Goal: Task Accomplishment & Management: Complete application form

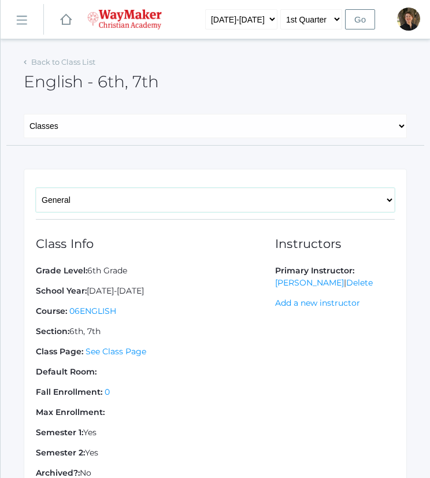
click at [137, 199] on select "General Enrollments" at bounding box center [215, 200] width 359 height 24
select select "/academics/classes/2529/enrollments"
click at [36, 188] on select "General Enrollments" at bounding box center [215, 200] width 359 height 24
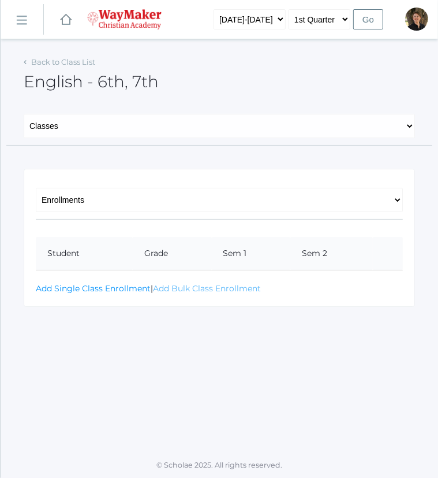
click at [162, 288] on link "Add Bulk Class Enrollment" at bounding box center [207, 288] width 108 height 10
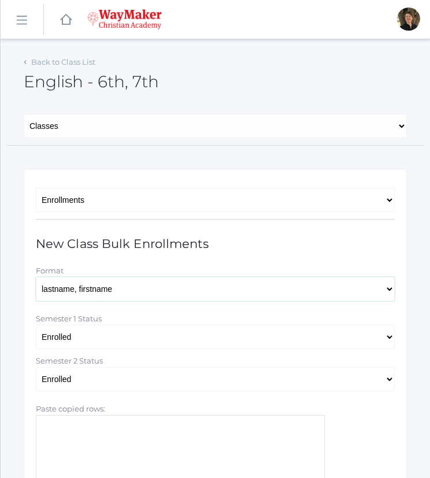
click at [99, 292] on select "lastname, firstname lastname firstname firstname lastname firstname_lastname" at bounding box center [215, 289] width 359 height 24
select select "firstname lastname"
click at [36, 277] on select "lastname, firstname lastname firstname firstname lastname firstname_lastname" at bounding box center [215, 289] width 359 height 24
paste textarea "Abby Zylstra Cole Pecor Chase Farnes Gabby Brozek"
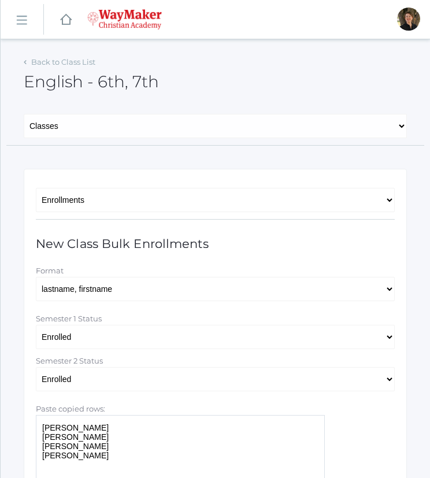
paste textarea "Levi Erner Shelby Hill Selah Chance Josey Baker Raelyn Hazen Payton Paterson"
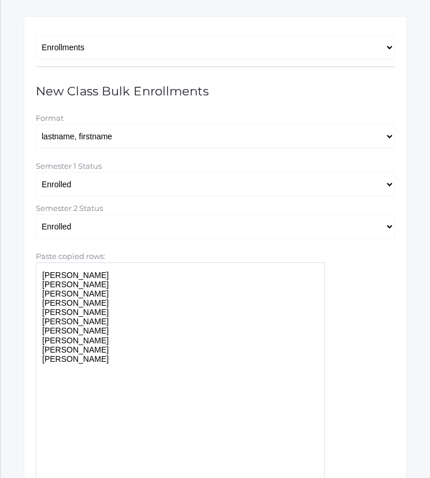
scroll to position [262, 0]
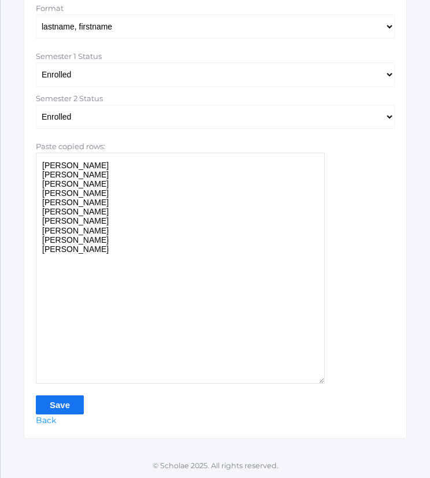
type textarea "Abby Zylstra Cole Pecor Chase Farnes Gabby Brozek Levi Erner Shelby Hill Selah …"
click at [53, 405] on input "Save" at bounding box center [60, 404] width 48 height 19
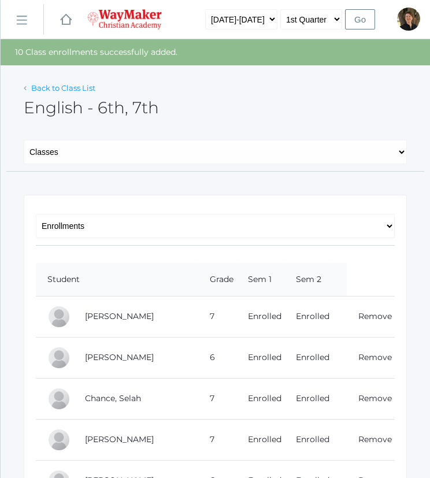
click at [56, 87] on link "Back to Class List" at bounding box center [63, 87] width 64 height 9
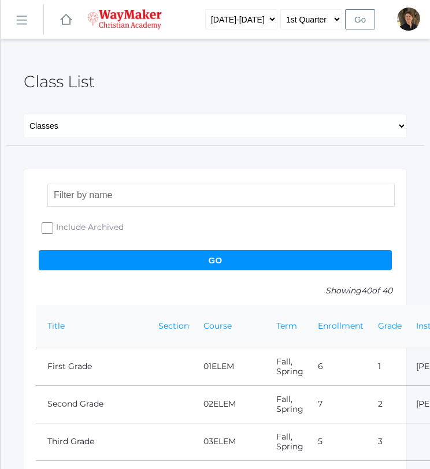
click at [88, 193] on input "search" at bounding box center [220, 195] width 347 height 23
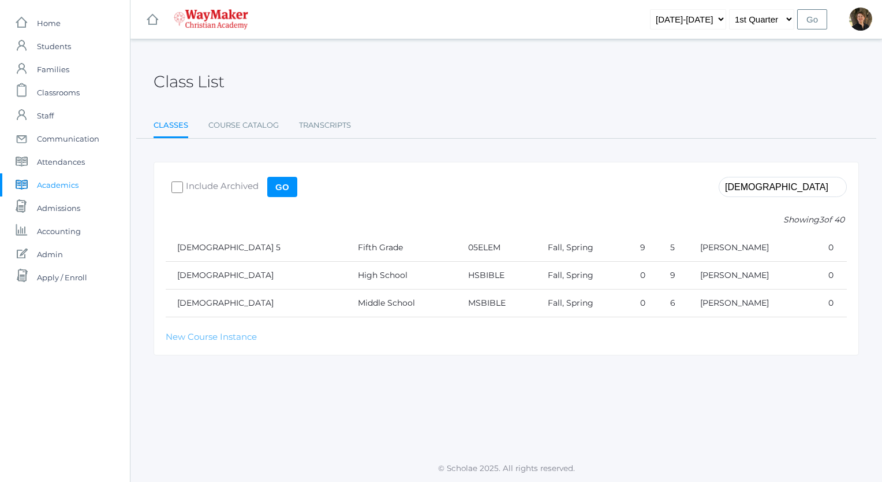
type input "bible"
click at [226, 335] on link "New Course Instance" at bounding box center [211, 336] width 91 height 11
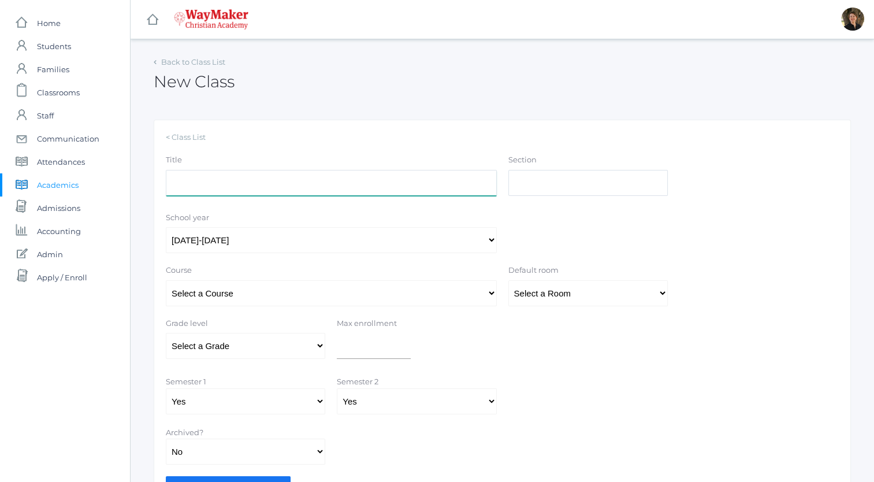
click at [249, 184] on input "Title" at bounding box center [331, 183] width 331 height 26
click at [291, 292] on select "Select a Course 01ELEM: First Grade 02ELEM: Second Grade 03ELEM: Third Grade 04…" at bounding box center [331, 293] width 331 height 26
click at [181, 63] on link "Back to Class List" at bounding box center [193, 61] width 64 height 9
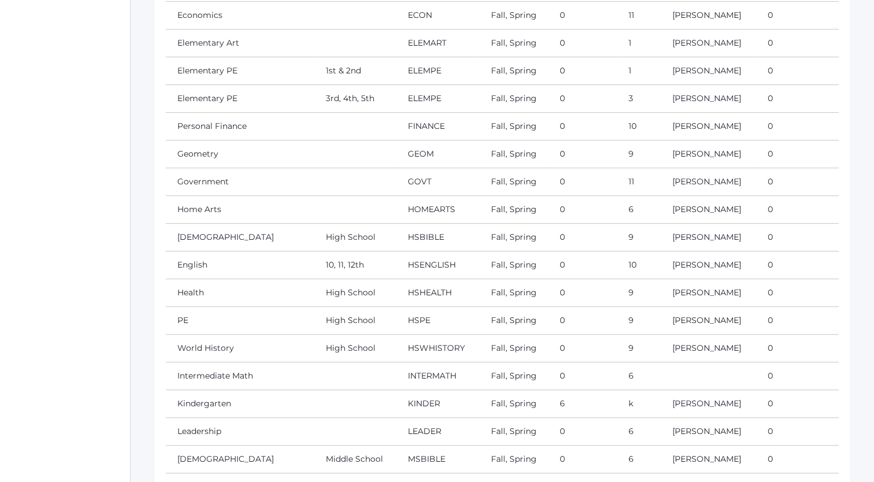
scroll to position [968, 0]
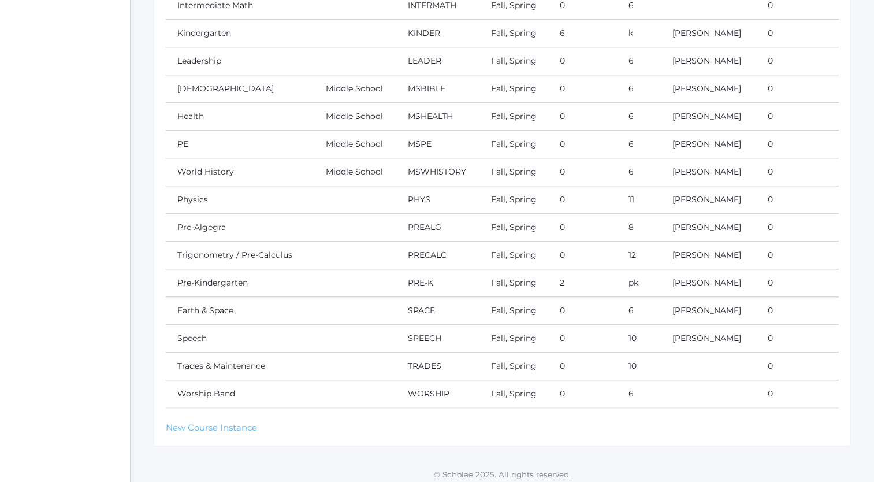
click at [208, 422] on link "New Course Instance" at bounding box center [211, 427] width 91 height 11
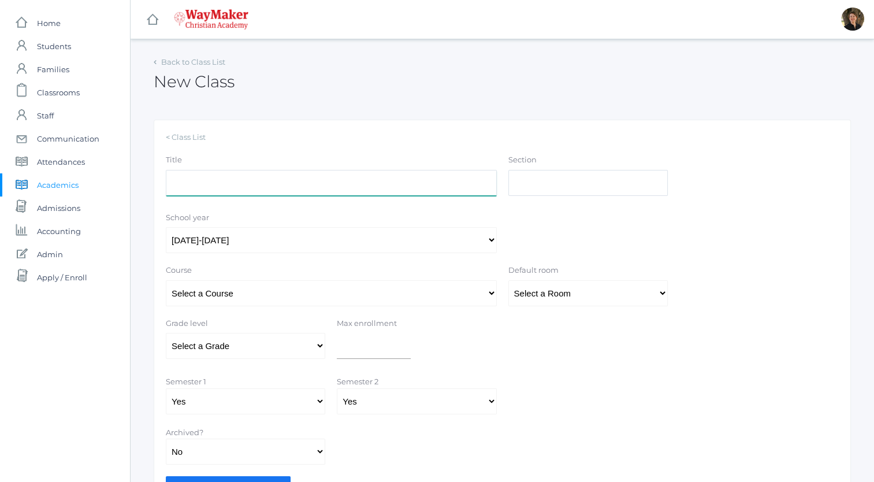
click at [325, 184] on input "Title" at bounding box center [331, 183] width 331 height 26
type input "Bible 6/7"
click at [429, 181] on input "Section" at bounding box center [587, 183] width 159 height 26
type input "1"
click at [429, 295] on select "Select a Course 01ELEM: First Grade 02ELEM: Second Grade 03ELEM: Third Grade 04…" at bounding box center [331, 293] width 331 height 26
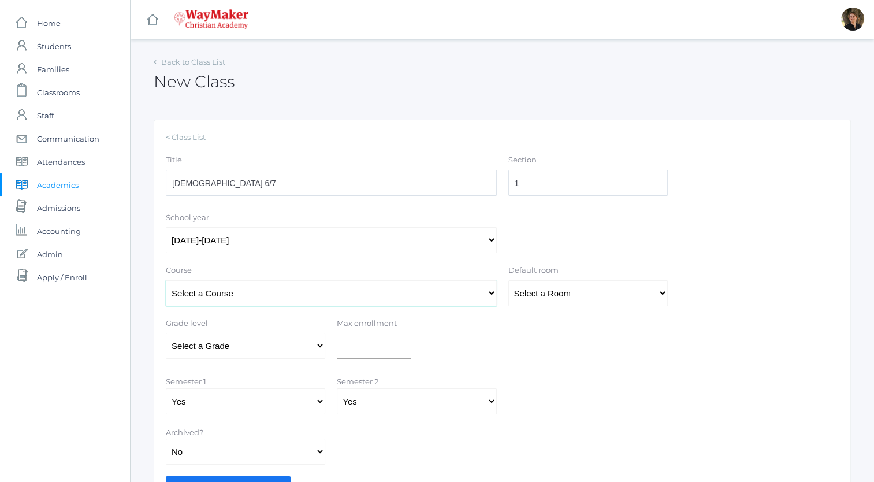
click at [166, 280] on select "Select a Course 01ELEM: First Grade 02ELEM: Second Grade 03ELEM: Third Grade 04…" at bounding box center [331, 293] width 331 height 26
click at [429, 294] on select "Select a Room" at bounding box center [587, 293] width 159 height 26
click at [375, 345] on input "number" at bounding box center [374, 346] width 74 height 26
type input "12"
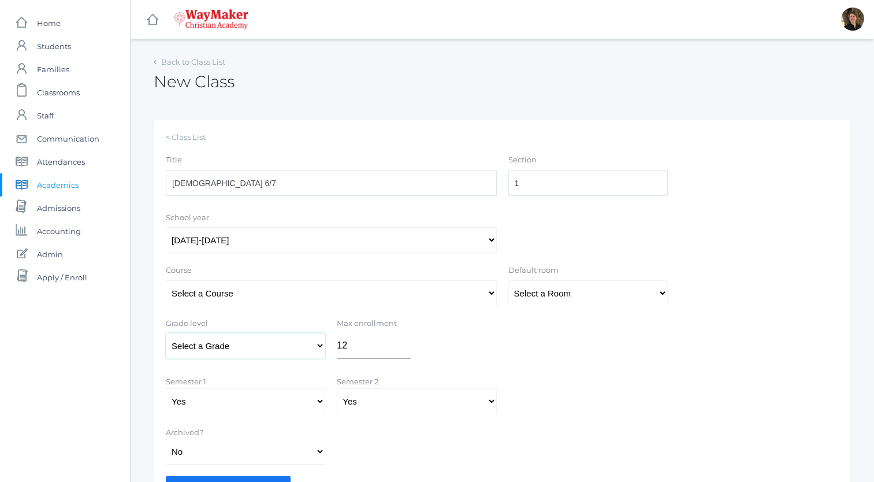
click at [318, 345] on select "Select a Grade Pre-K Kindergarten 1st Grade 2nd Grade 3rd Grade 4th Grade 5th G…" at bounding box center [245, 346] width 159 height 26
click at [166, 333] on select "Select a Grade Pre-K Kindergarten 1st Grade 2nd Grade 3rd Grade 4th Grade 5th G…" at bounding box center [245, 346] width 159 height 26
click at [319, 344] on select "Select a Grade Pre-K Kindergarten 1st Grade 2nd Grade 3rd Grade 4th Grade 5th G…" at bounding box center [245, 346] width 159 height 26
select select "38"
click at [166, 333] on select "Select a Grade Pre-K Kindergarten 1st Grade 2nd Grade 3rd Grade 4th Grade 5th G…" at bounding box center [245, 346] width 159 height 26
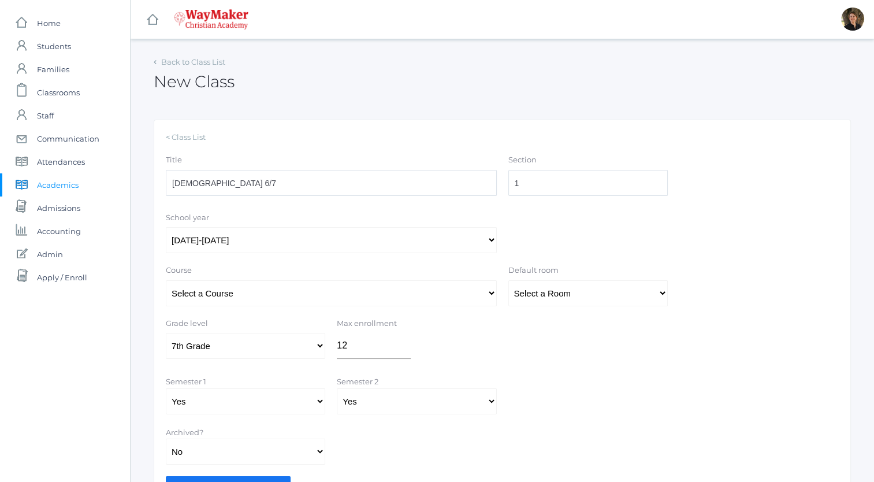
click at [429, 368] on form "Title Bible 6/7 Section 1 School year 2025-2026 Course Select a Course 01ELEM: …" at bounding box center [502, 324] width 673 height 341
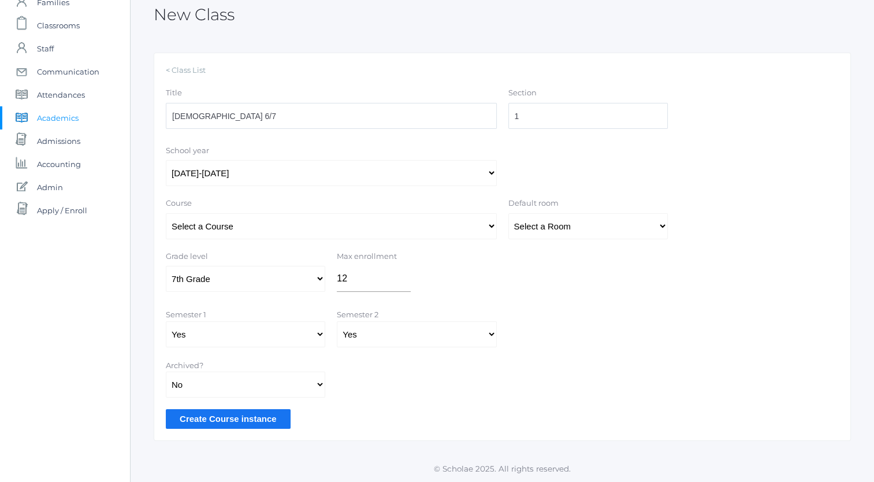
click at [243, 419] on input "Create Course instance" at bounding box center [228, 418] width 125 height 19
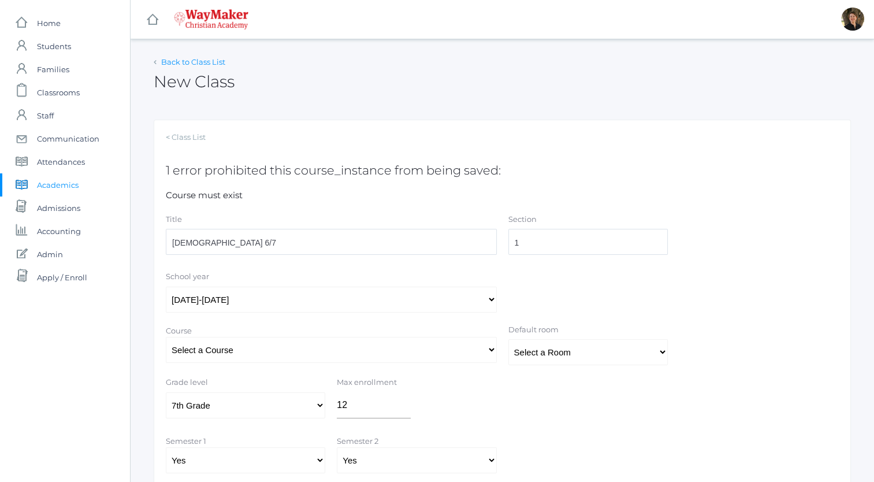
click at [179, 64] on link "Back to Class List" at bounding box center [193, 61] width 64 height 9
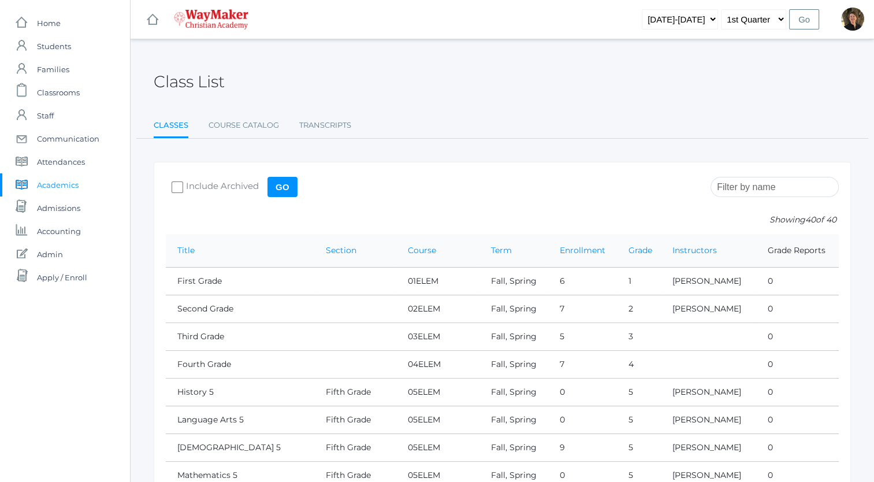
click at [72, 184] on span "Academics" at bounding box center [58, 184] width 42 height 23
click at [232, 126] on link "Course Catalog" at bounding box center [243, 125] width 70 height 23
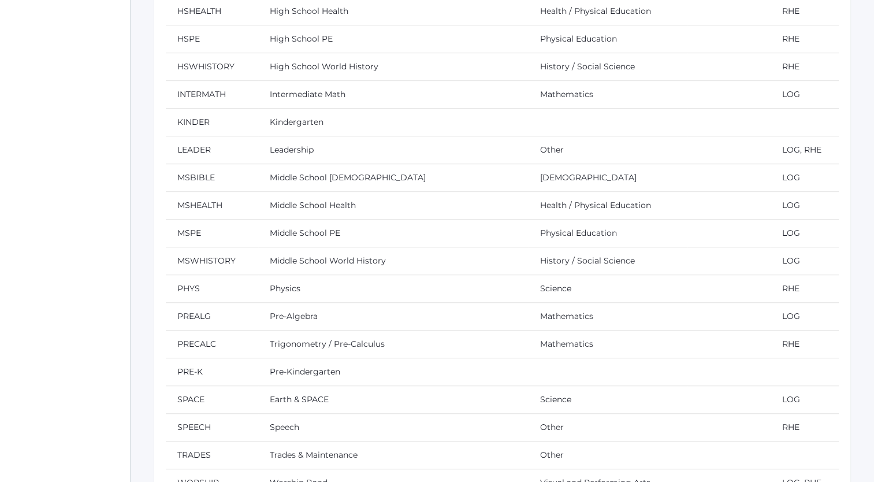
scroll to position [830, 0]
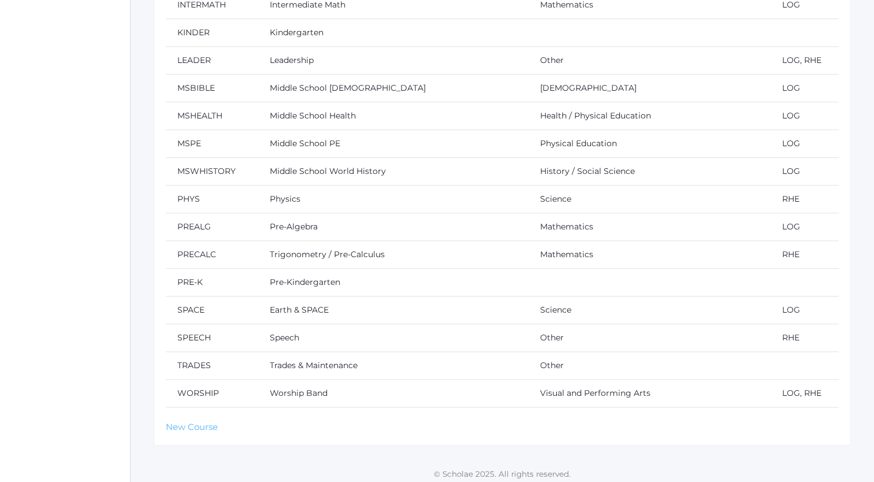
click at [190, 423] on link "New Course" at bounding box center [192, 426] width 52 height 11
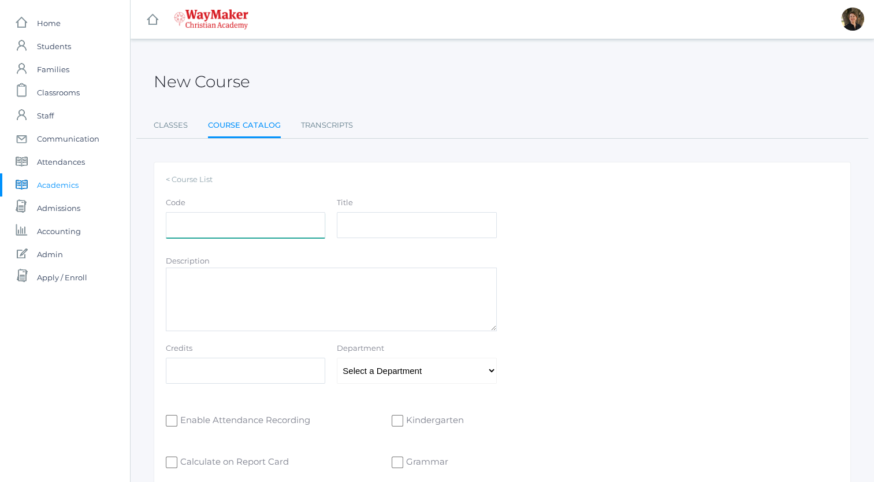
click at [274, 226] on input "Code" at bounding box center [245, 225] width 159 height 26
type input "BB67"
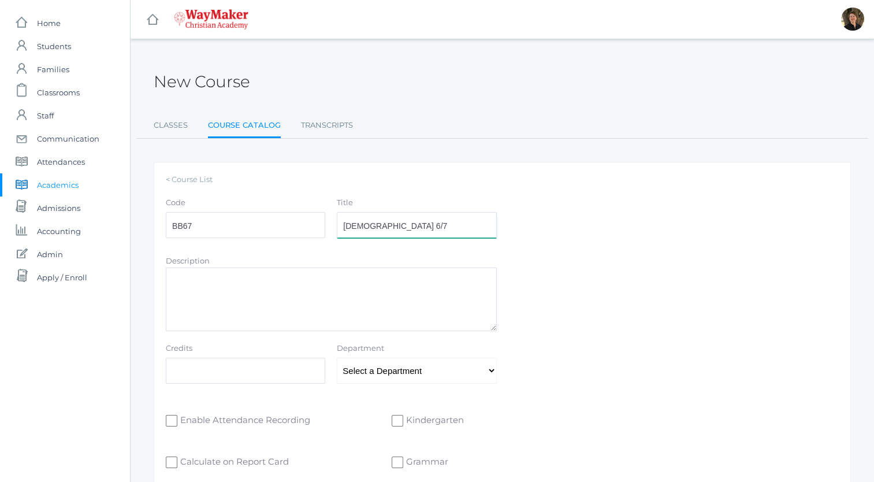
type input "Bible 6/7"
click at [383, 370] on select "Select a Department Athletics Bible Business Electives English Fine Arts Foreig…" at bounding box center [416, 370] width 159 height 26
select select "42"
click at [337, 357] on select "Select a Department Athletics Bible Business Electives English Fine Arts Foreig…" at bounding box center [416, 370] width 159 height 26
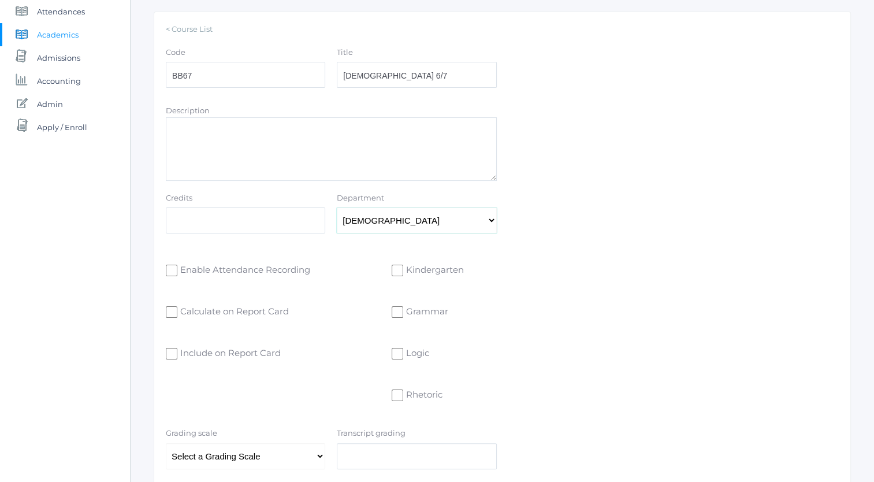
scroll to position [279, 0]
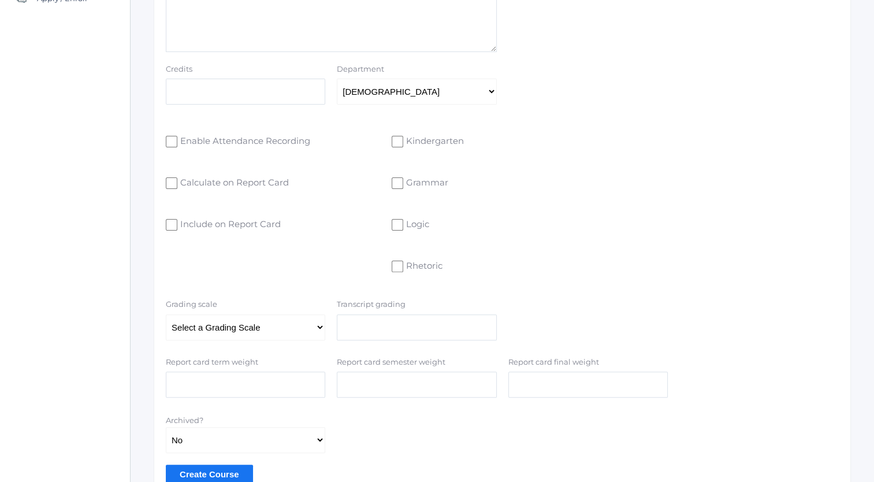
click at [171, 140] on input "Enable Attendance Recording" at bounding box center [172, 142] width 12 height 12
checkbox input "true"
click at [170, 182] on input "Calculate on Report Card" at bounding box center [172, 183] width 12 height 12
checkbox input "true"
click at [170, 225] on input "Include on Report Card" at bounding box center [172, 225] width 12 height 12
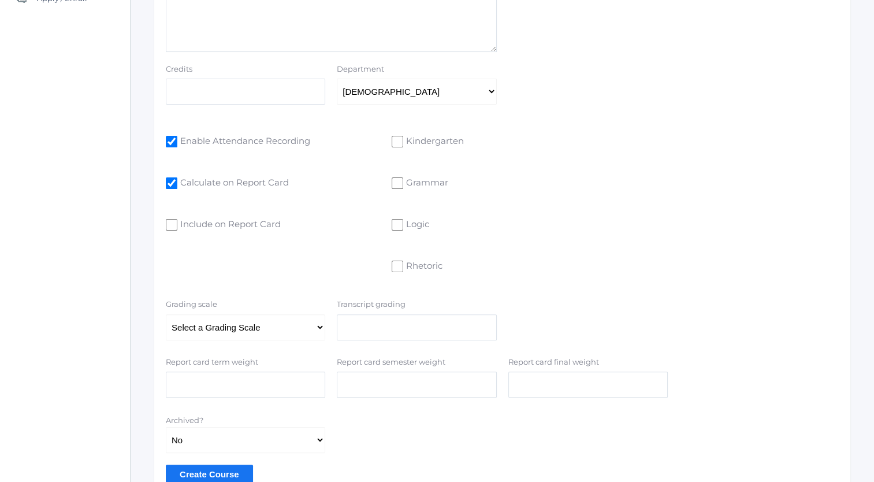
checkbox input "true"
click at [322, 327] on select "Select a Grading Scale" at bounding box center [245, 327] width 159 height 26
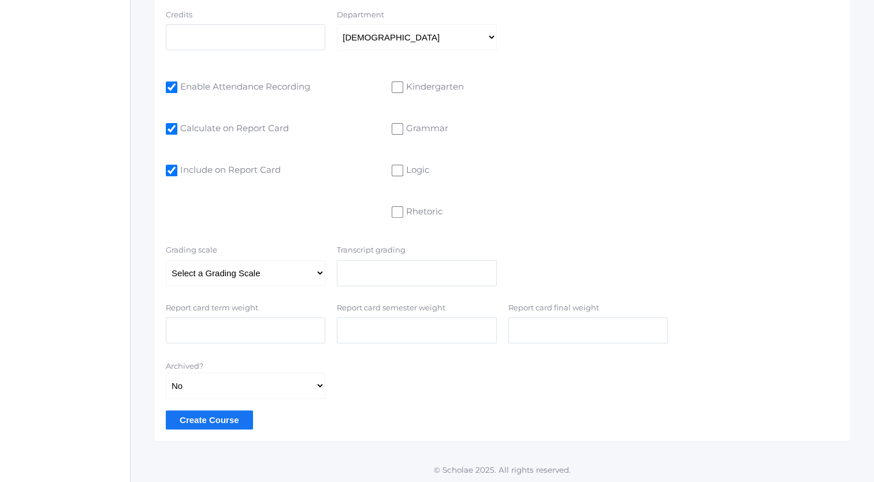
click at [211, 420] on input "Create Course" at bounding box center [209, 419] width 87 height 19
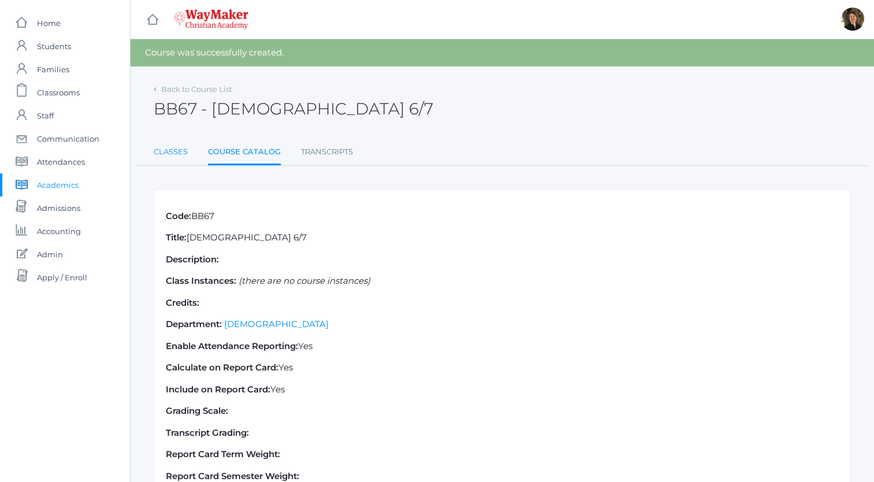
click at [171, 152] on link "Classes" at bounding box center [171, 151] width 34 height 23
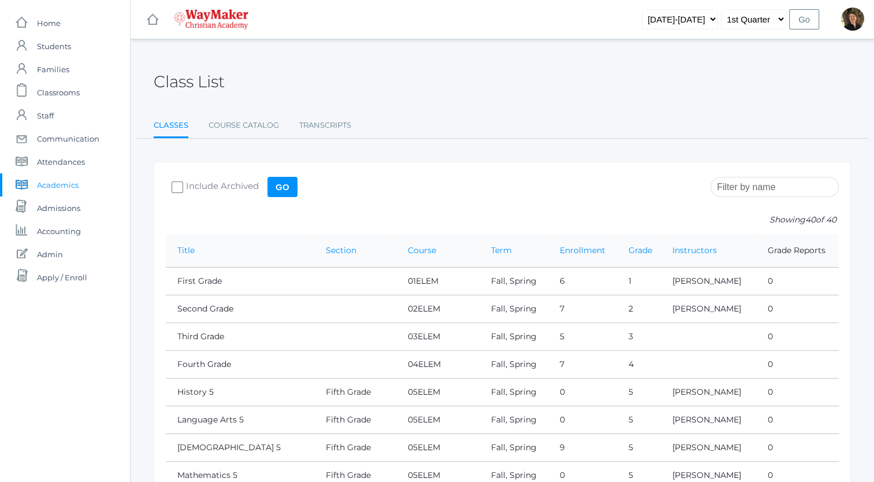
click at [758, 185] on input "search" at bounding box center [774, 187] width 128 height 20
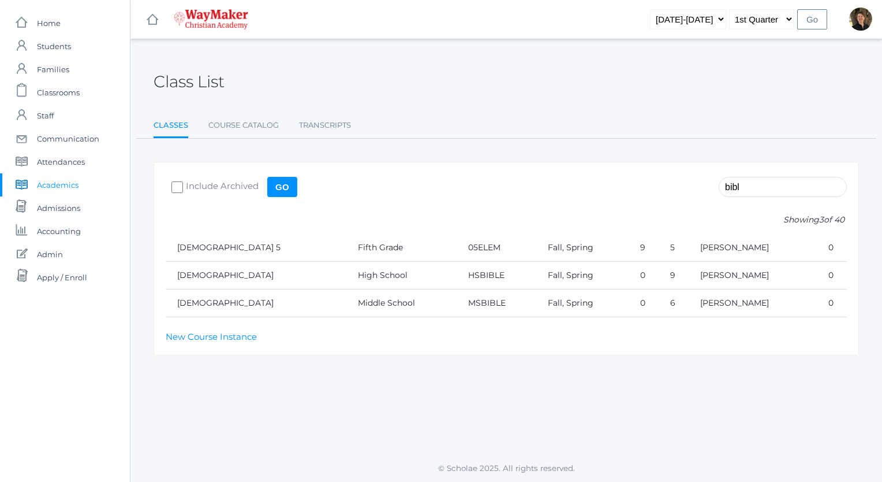
type input "[DEMOGRAPHIC_DATA]"
click at [175, 124] on link "Classes" at bounding box center [171, 126] width 35 height 25
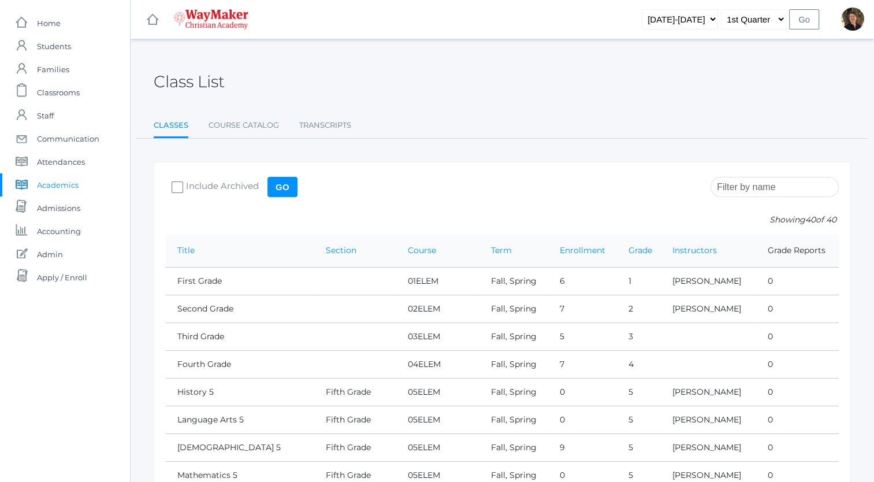
click at [753, 188] on input "search" at bounding box center [774, 187] width 128 height 20
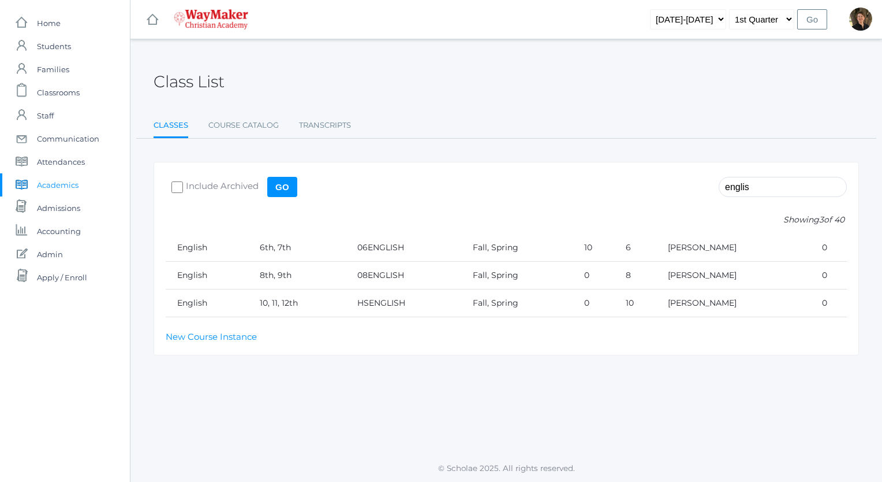
type input "englis"
click at [278, 276] on td "8th, 9th" at bounding box center [297, 276] width 98 height 28
click at [200, 274] on link "English" at bounding box center [192, 275] width 30 height 10
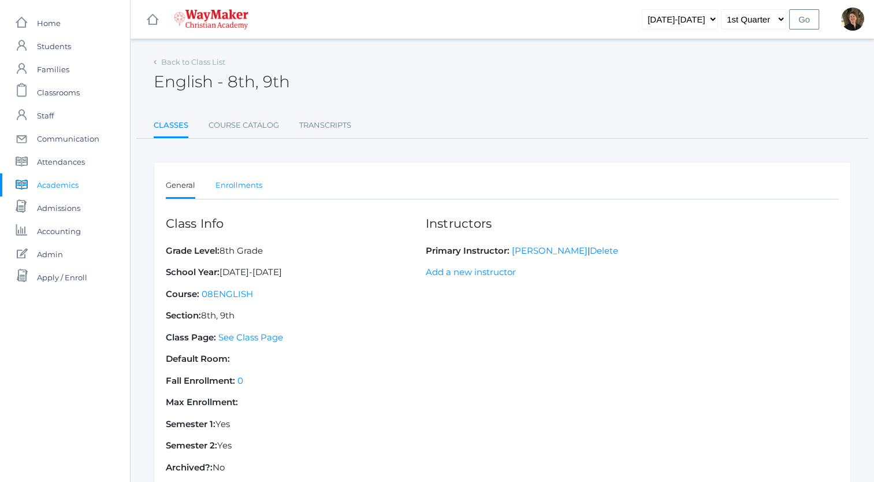
click at [235, 183] on link "Enrollments" at bounding box center [238, 185] width 47 height 23
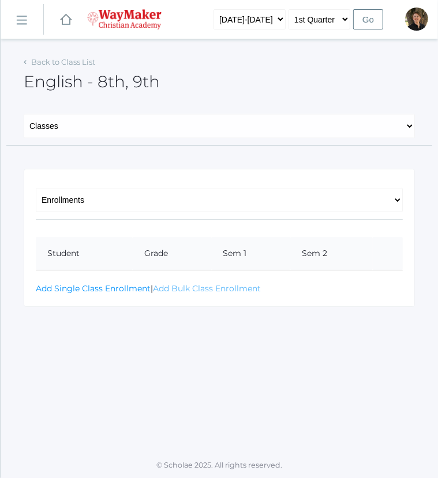
click at [167, 286] on link "Add Bulk Class Enrollment" at bounding box center [207, 288] width 108 height 10
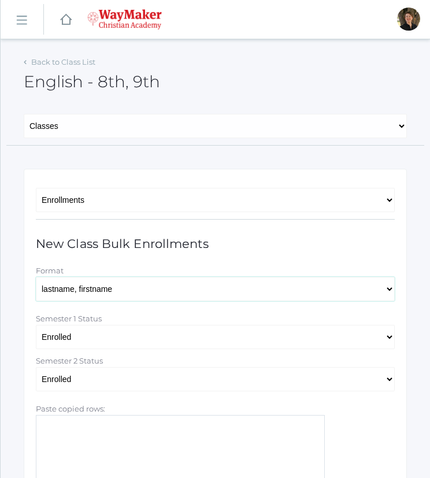
click at [160, 289] on select "lastname, [PERSON_NAME] firstname [PERSON_NAME] firstname_lastname" at bounding box center [215, 289] width 359 height 24
select select "[PERSON_NAME]"
click at [36, 277] on select "lastname, [PERSON_NAME] firstname [PERSON_NAME] firstname_lastname" at bounding box center [215, 289] width 359 height 24
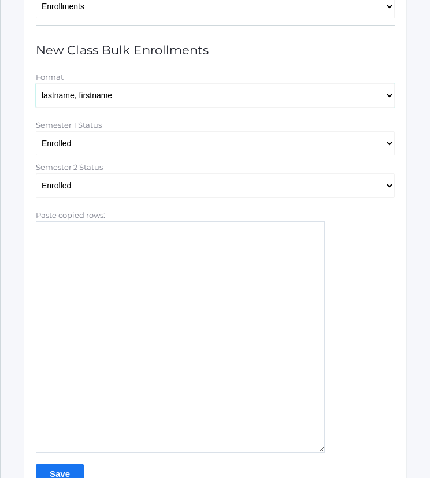
scroll to position [194, 0]
click at [64, 258] on textarea "Paste copied rows:" at bounding box center [180, 336] width 289 height 231
paste textarea "Chris Overall Eva Carr Marissa Myers Olivia Puha Leah Vichinsky Rachel Hayton"
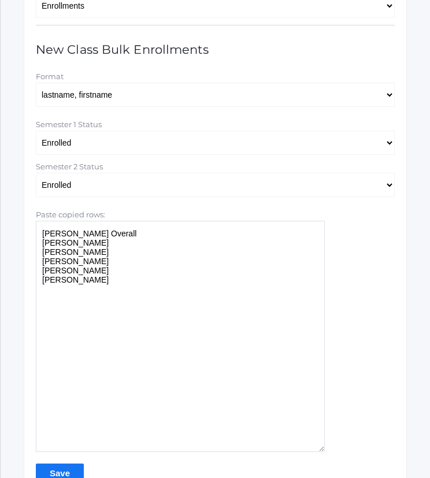
click at [56, 296] on textarea "Chris Overall Eva Carr Marissa Myers Olivia Puha Leah Vichinsky Rachel Hayton" at bounding box center [180, 336] width 289 height 231
paste textarea "Emme Renz Pierce Brozek Austin Hill LaRae Erner"
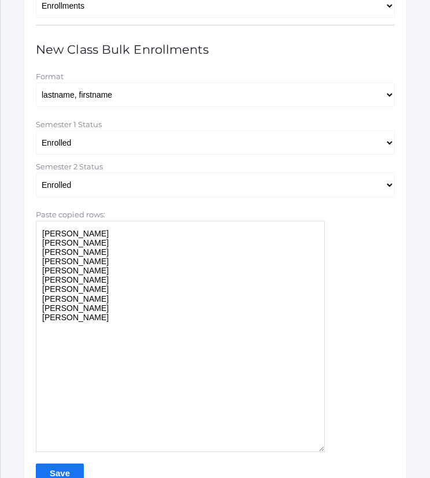
scroll to position [262, 0]
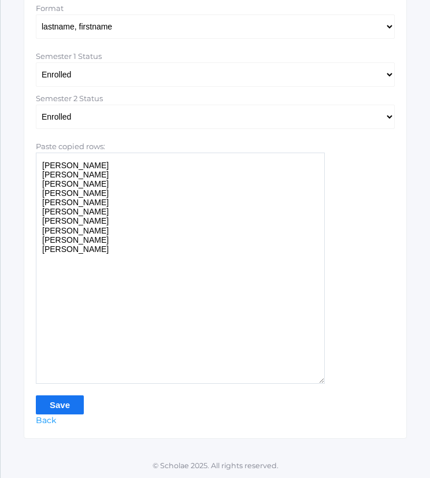
type textarea "Chris Overall Eva Carr Marissa Myers Olivia Puha Leah Vichinsky Rachel Hayton E…"
click at [60, 401] on input "Save" at bounding box center [60, 404] width 48 height 19
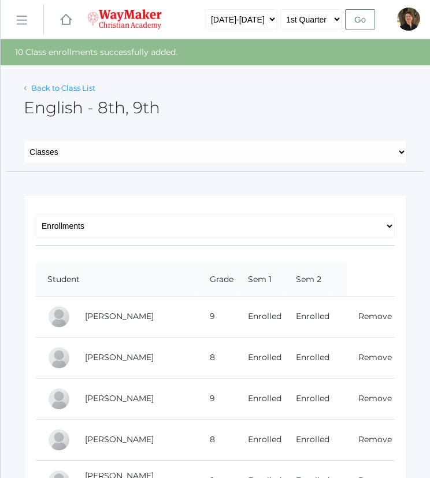
click at [50, 87] on link "Back to Class List" at bounding box center [63, 87] width 64 height 9
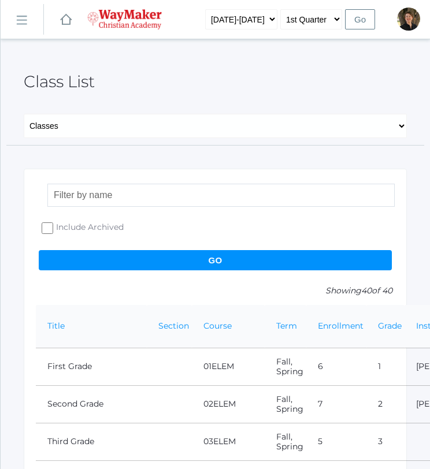
click at [90, 196] on input "search" at bounding box center [220, 195] width 347 height 23
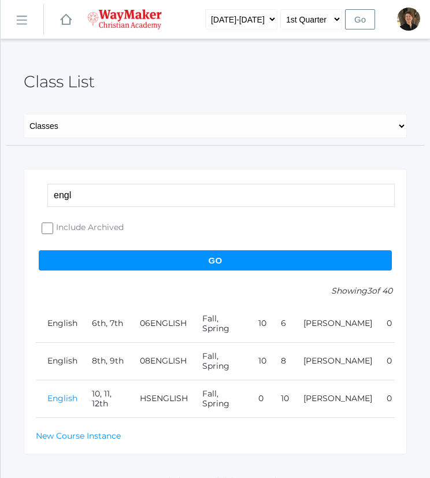
type input "engl"
click at [57, 394] on link "English" at bounding box center [62, 398] width 30 height 10
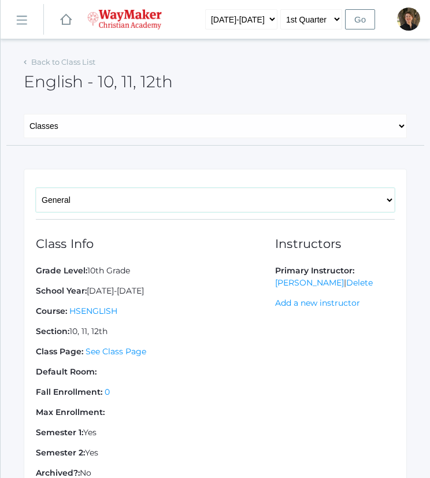
click at [133, 203] on select "General Enrollments" at bounding box center [215, 200] width 359 height 24
select select "/academics/classes/2527/enrollments"
click at [36, 188] on select "General Enrollments" at bounding box center [215, 200] width 359 height 24
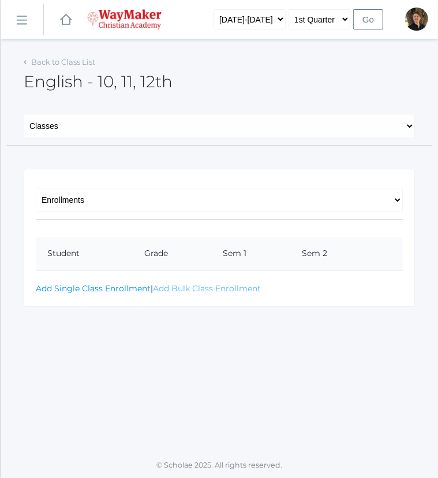
click at [206, 288] on link "Add Bulk Class Enrollment" at bounding box center [207, 288] width 108 height 10
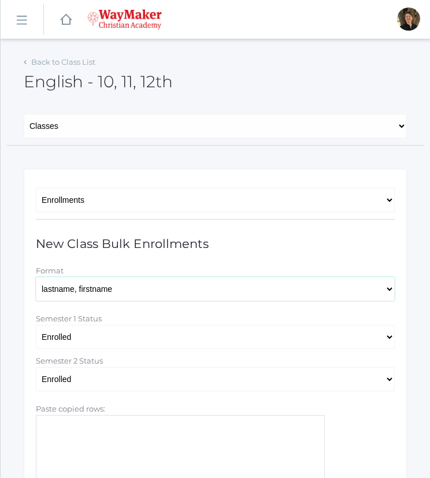
click at [95, 289] on select "lastname, firstname lastname firstname firstname lastname firstname_lastname" at bounding box center [215, 289] width 359 height 24
select select "firstname lastname"
click at [36, 277] on select "lastname, firstname lastname firstname firstname lastname firstname_lastname" at bounding box center [215, 289] width 359 height 24
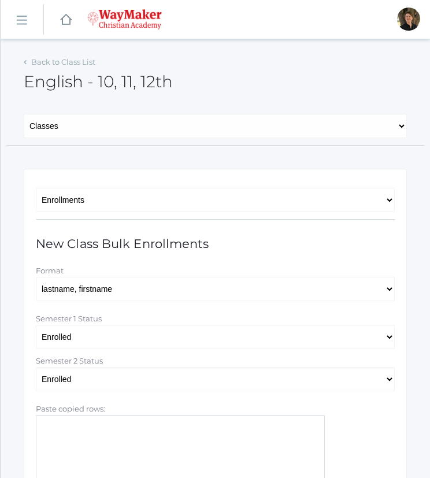
paste textarea "Haylie Slawson* Mae Overall Gretchen Renz Wyatt Hill Reese Carr Brody Slawson"
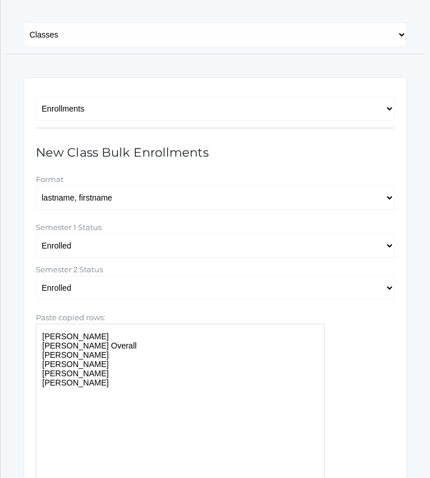
scroll to position [95, 0]
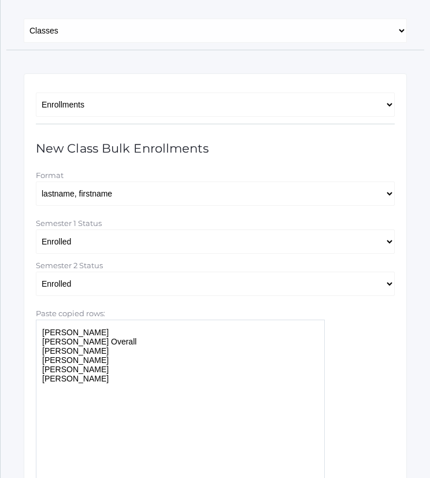
click at [85, 385] on textarea "Haylie Slawson Mae Overall Gretchen Renz Wyatt Hill Reese Carr Brody Slawson" at bounding box center [180, 434] width 289 height 231
paste textarea "Sophia Pindel Natalia Nichols"
click at [53, 406] on textarea "Haylie Slawson Mae Overall Gretchen Renz Wyatt Hill Reese Carr Brody Slawson So…" at bounding box center [180, 434] width 289 height 231
paste textarea "Ryan Lawler Wylie Myers"
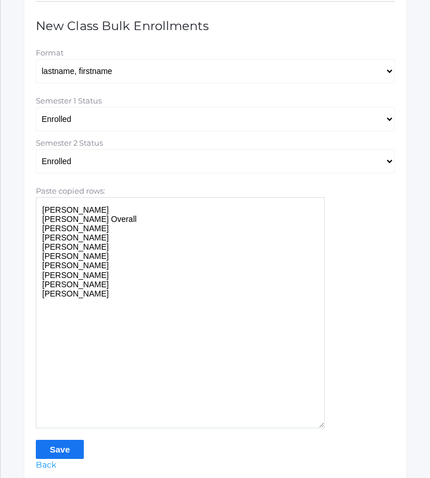
scroll to position [261, 0]
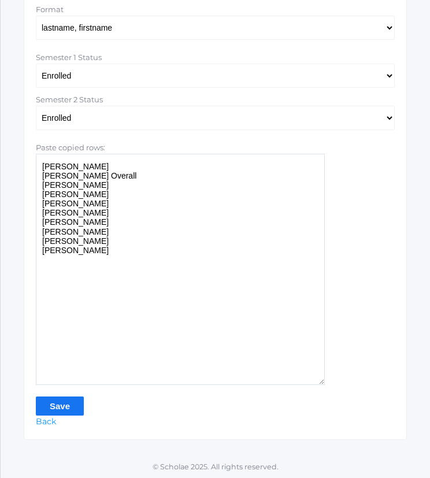
type textarea "Haylie Slawson Mae Overall Gretchen Renz Wyatt Hill Reese Carr Brody Slawson So…"
click at [53, 406] on input "Save" at bounding box center [60, 405] width 48 height 19
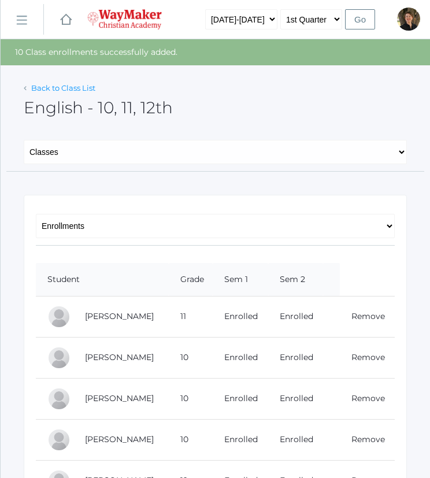
click at [69, 88] on link "Back to Class List" at bounding box center [63, 87] width 64 height 9
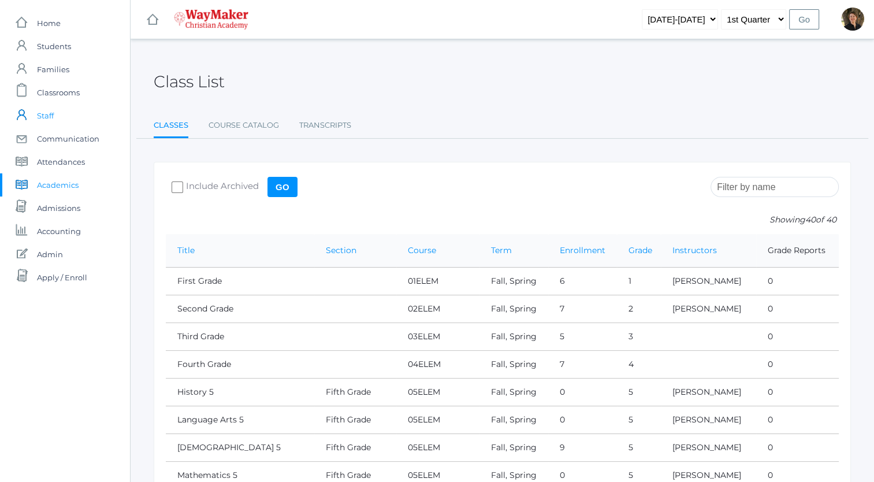
click at [50, 114] on span "Staff" at bounding box center [45, 115] width 17 height 23
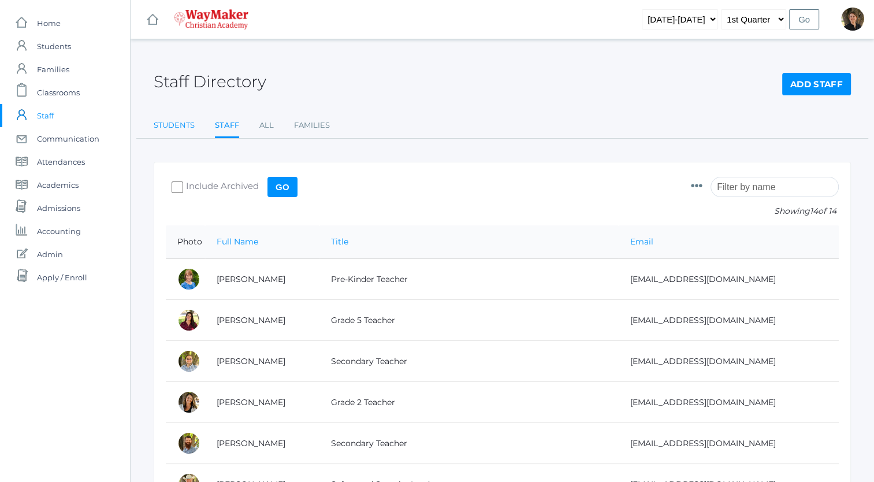
click at [177, 126] on link "Students" at bounding box center [174, 125] width 41 height 23
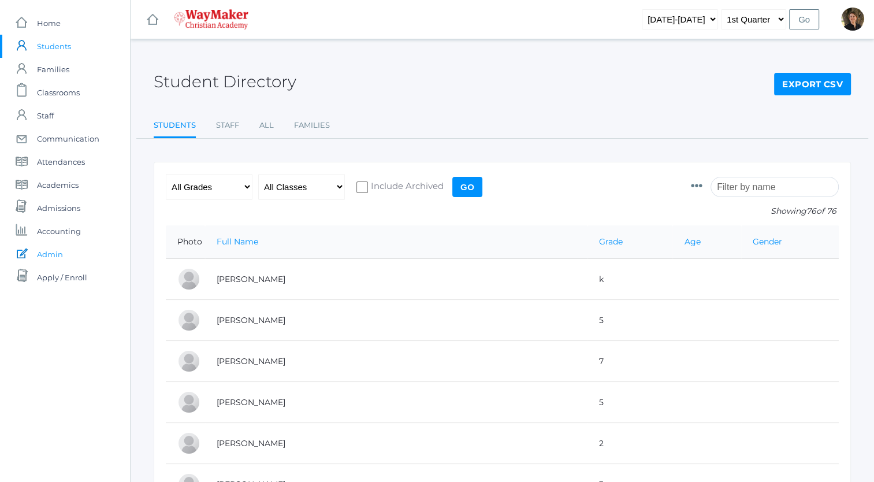
click at [63, 254] on link "icons/ui/action/edit Created with Sketch. Admin" at bounding box center [65, 254] width 130 height 23
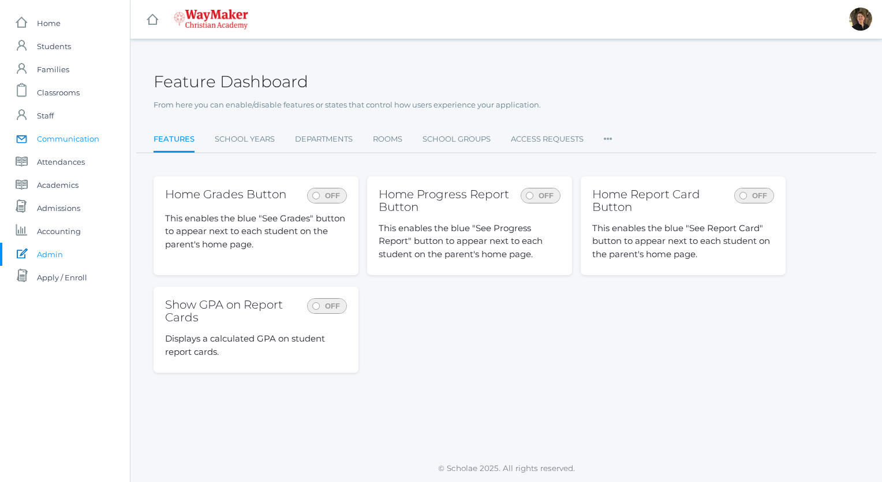
click at [53, 135] on span "Communication" at bounding box center [68, 138] width 62 height 23
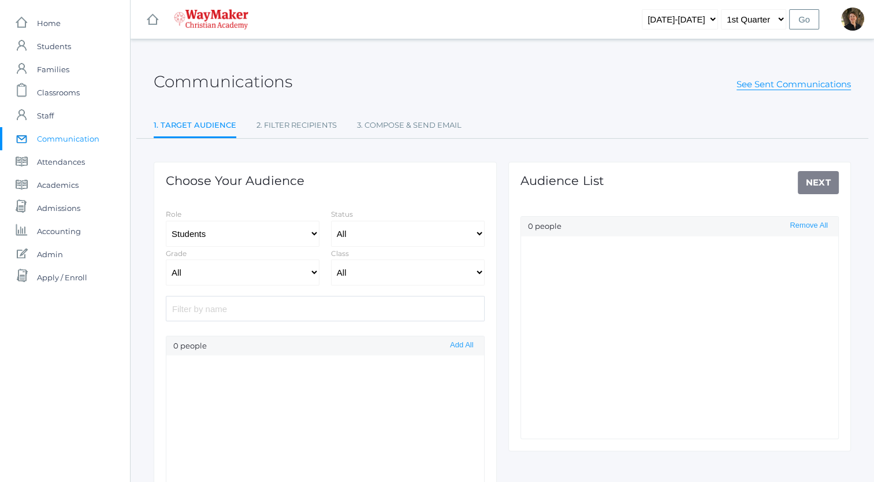
select select "Enrolled"
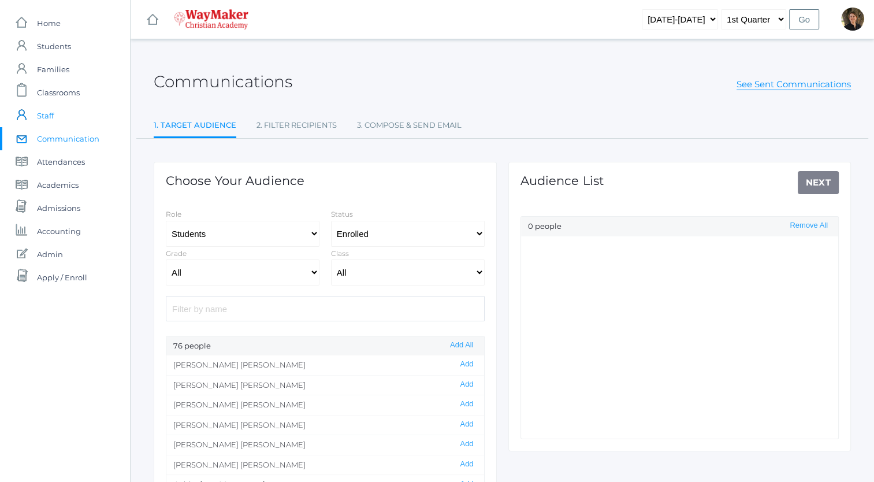
click at [44, 113] on span "Staff" at bounding box center [45, 115] width 17 height 23
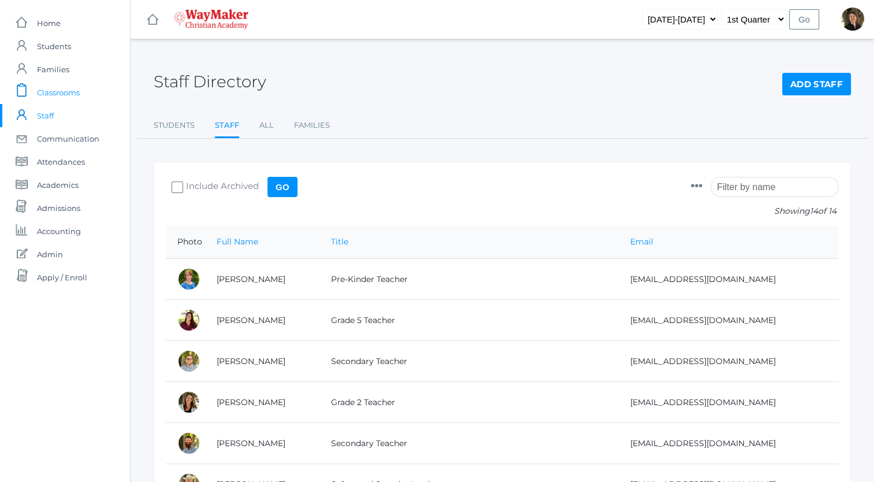
click at [55, 92] on span "Classrooms" at bounding box center [58, 92] width 43 height 23
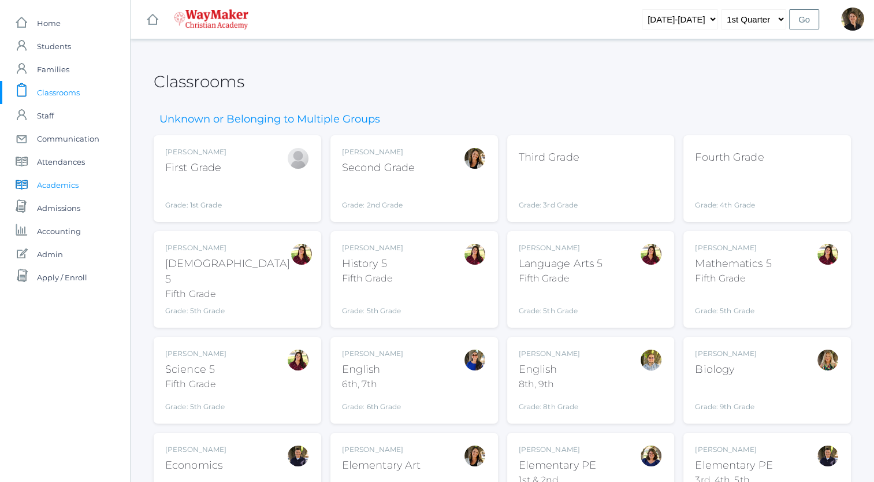
click at [57, 184] on span "Academics" at bounding box center [58, 184] width 42 height 23
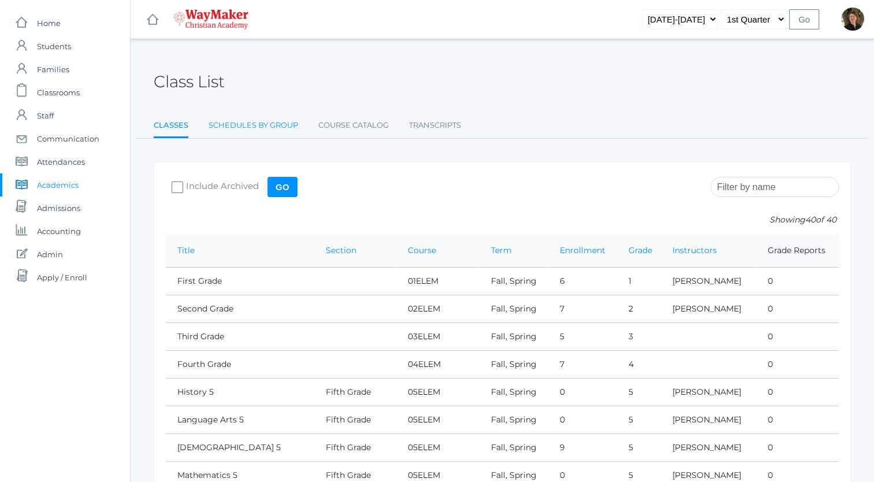
click at [264, 126] on link "Schedules By Group" at bounding box center [253, 125] width 90 height 23
click at [365, 124] on link "Course Catalog" at bounding box center [353, 125] width 70 height 23
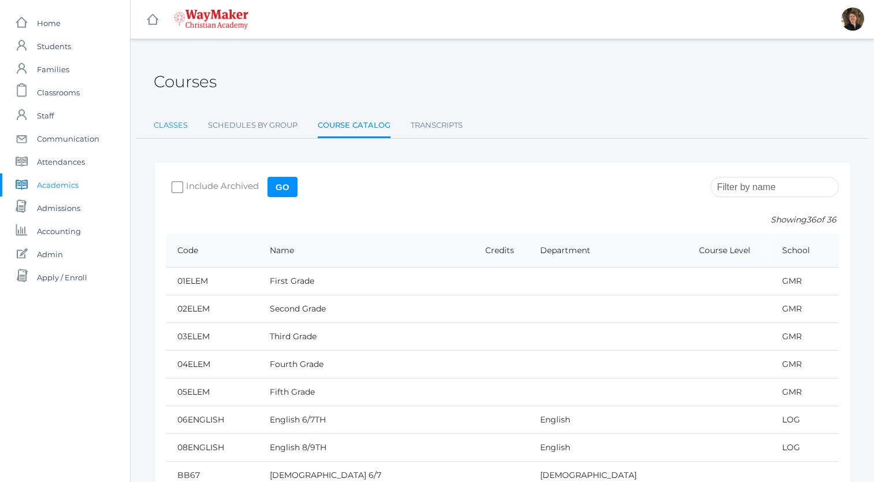
click at [169, 125] on link "Classes" at bounding box center [171, 125] width 34 height 23
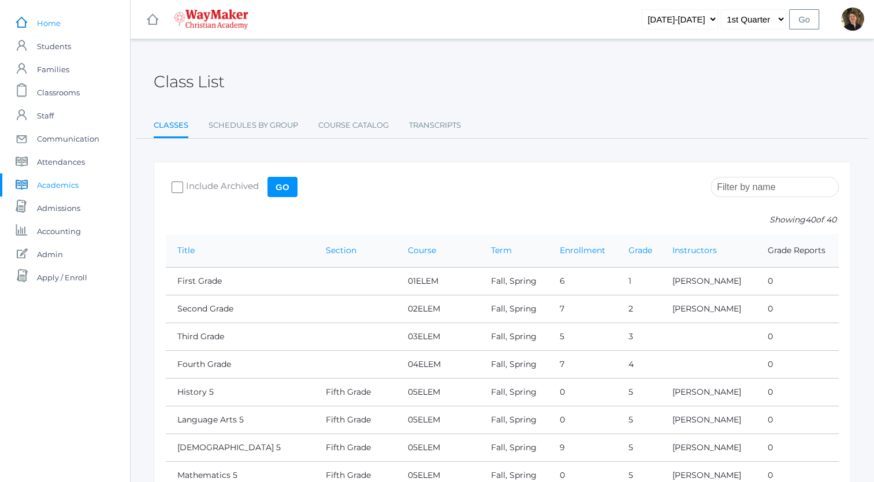
click at [54, 22] on span "Home" at bounding box center [49, 23] width 24 height 23
